Goal: Information Seeking & Learning: Find specific fact

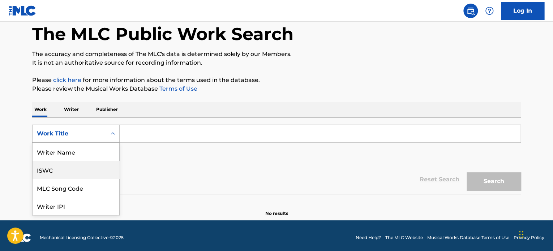
drag, startPoint x: 61, startPoint y: 168, endPoint x: 125, endPoint y: 153, distance: 65.1
click at [61, 168] on div "ISWC" at bounding box center [76, 170] width 87 height 18
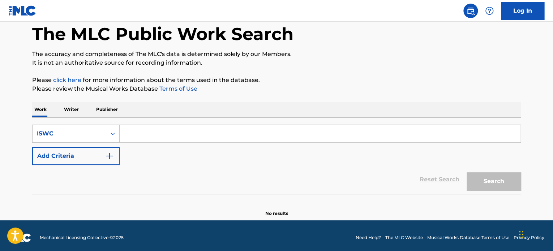
click at [148, 134] on input "Search Form" at bounding box center [320, 133] width 401 height 17
paste input "ES5020900513"
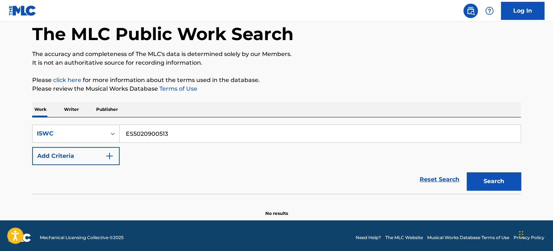
type input "ES5020900513"
click at [495, 181] on button "Search" at bounding box center [494, 182] width 54 height 18
click at [108, 134] on div "Search Form" at bounding box center [112, 133] width 13 height 13
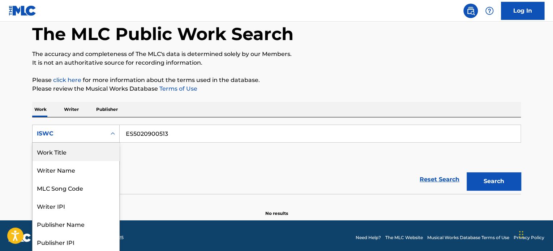
click at [61, 154] on div "Work Title" at bounding box center [76, 152] width 87 height 18
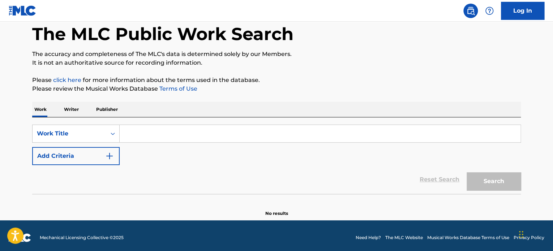
click at [157, 135] on input "Search Form" at bounding box center [320, 133] width 401 height 17
paste input "VEN A LA CARRERA"
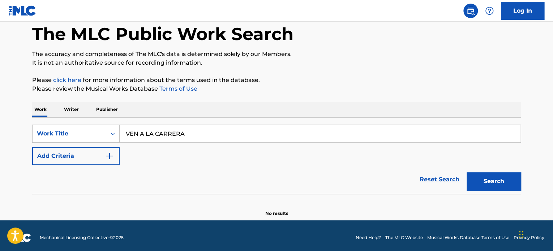
type input "VEN A LA CARRERA"
click at [498, 186] on button "Search" at bounding box center [494, 182] width 54 height 18
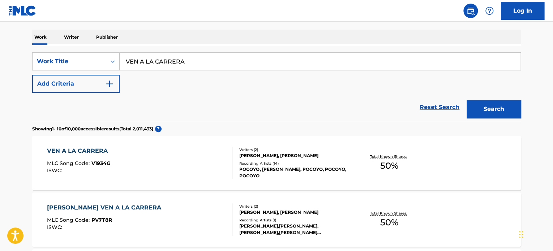
scroll to position [108, 0]
click at [75, 85] on button "Add Criteria" at bounding box center [76, 84] width 88 height 18
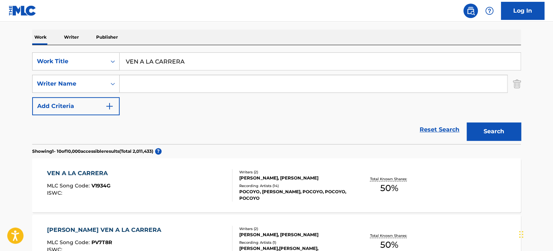
click at [142, 84] on input "Search Form" at bounding box center [314, 83] width 388 height 17
paste input "[PERSON_NAME],"
click at [173, 84] on input "[PERSON_NAME]," at bounding box center [314, 83] width 388 height 17
drag, startPoint x: 171, startPoint y: 84, endPoint x: 208, endPoint y: 79, distance: 37.6
click at [208, 79] on input "[PERSON_NAME]," at bounding box center [314, 83] width 388 height 17
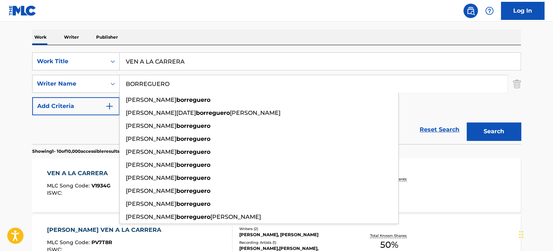
click at [129, 82] on input "BORREGUERO" at bounding box center [314, 83] width 388 height 17
paste input "[PERSON_NAME],"
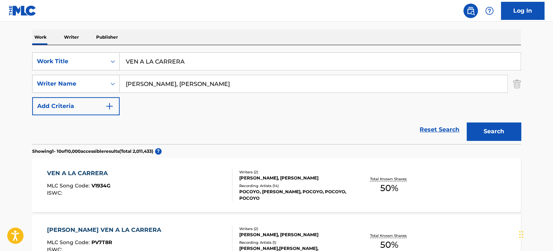
click at [153, 85] on input "[PERSON_NAME], [PERSON_NAME]" at bounding box center [314, 83] width 388 height 17
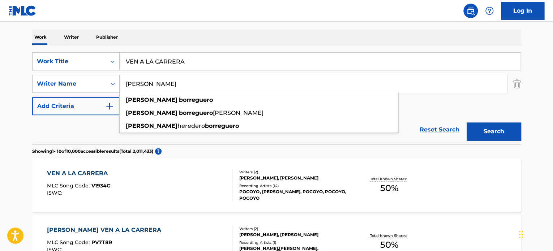
type input "[PERSON_NAME]"
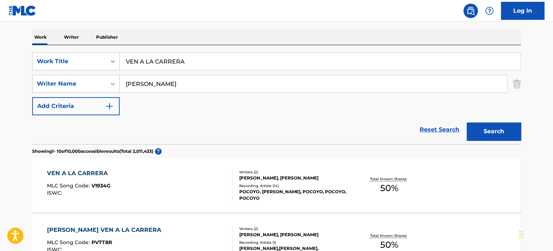
click at [494, 128] on button "Search" at bounding box center [494, 132] width 54 height 18
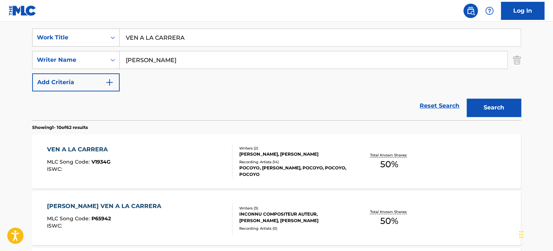
scroll to position [145, 0]
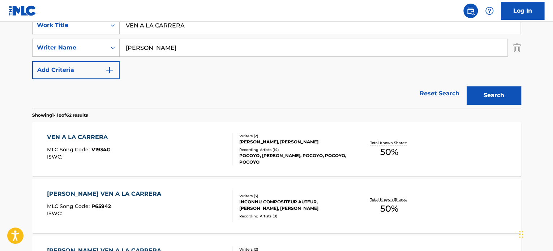
click at [239, 145] on div "[PERSON_NAME], [PERSON_NAME]" at bounding box center [293, 142] width 109 height 7
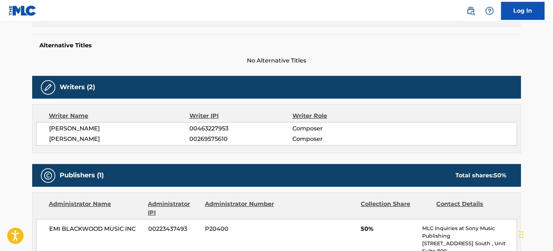
scroll to position [181, 0]
